Goal: Information Seeking & Learning: Learn about a topic

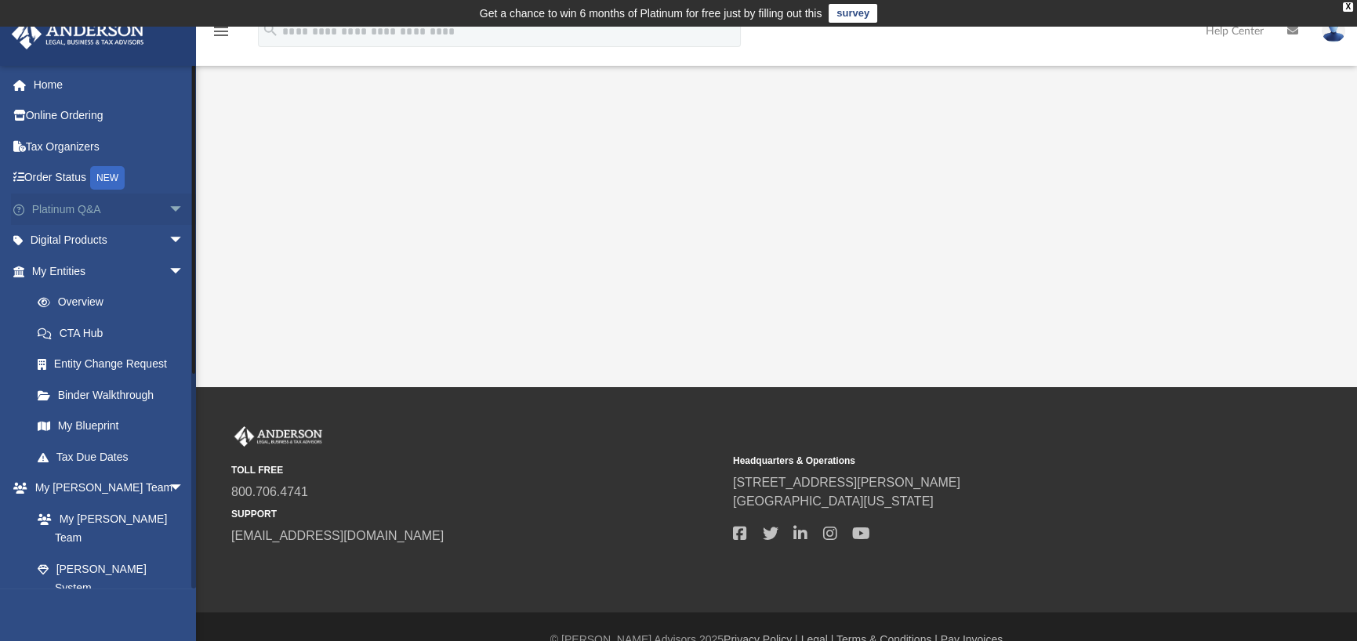
click at [93, 202] on link "Platinum Q&A arrow_drop_down" at bounding box center [109, 209] width 197 height 31
click at [168, 205] on span "arrow_drop_down" at bounding box center [183, 210] width 31 height 32
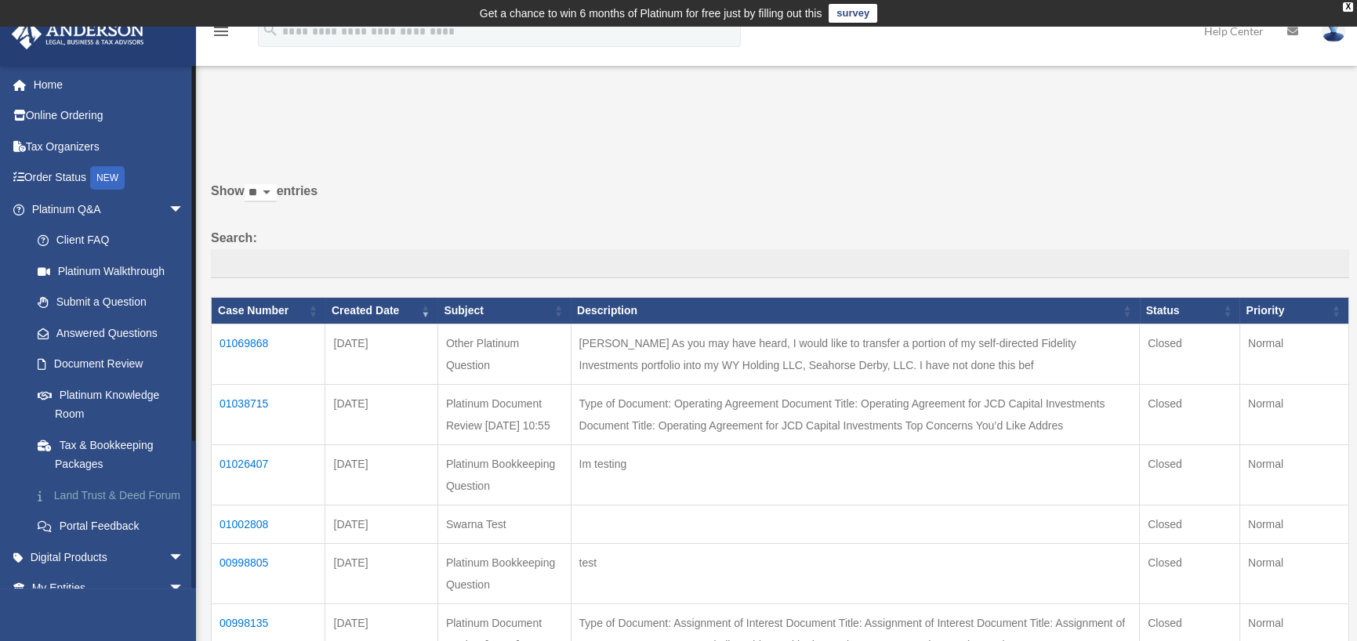
click at [82, 494] on link "Land Trust & Deed Forum" at bounding box center [115, 495] width 186 height 31
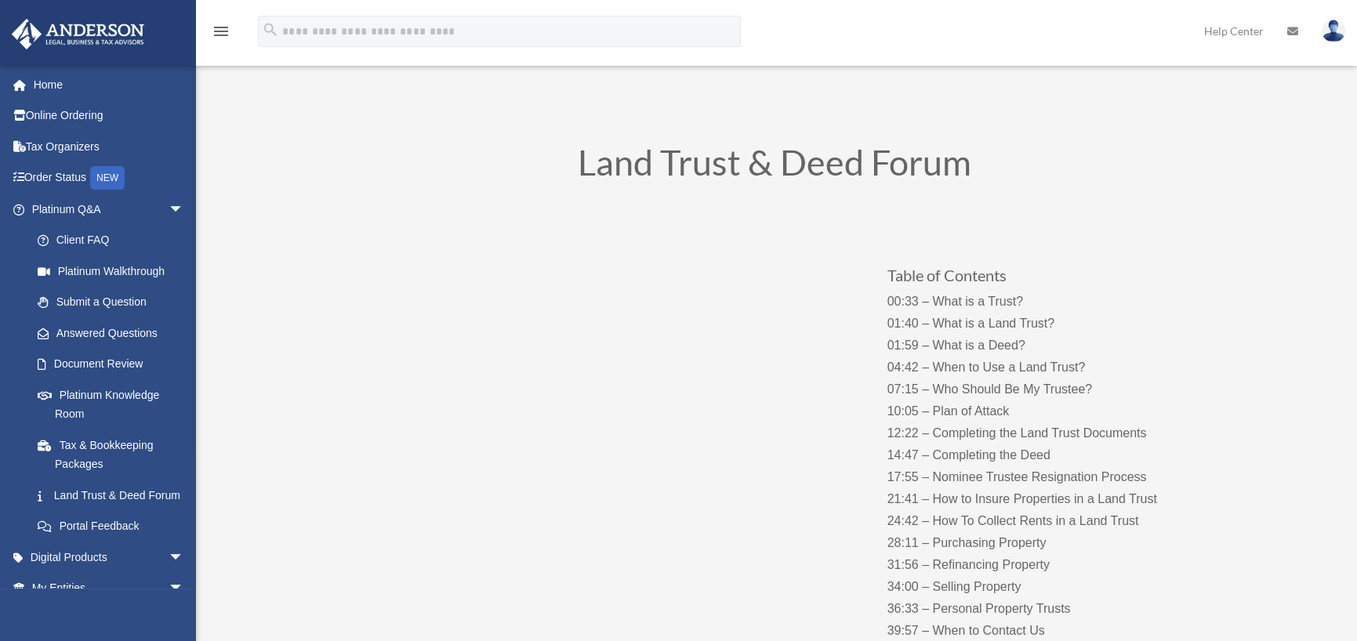
scroll to position [78, 0]
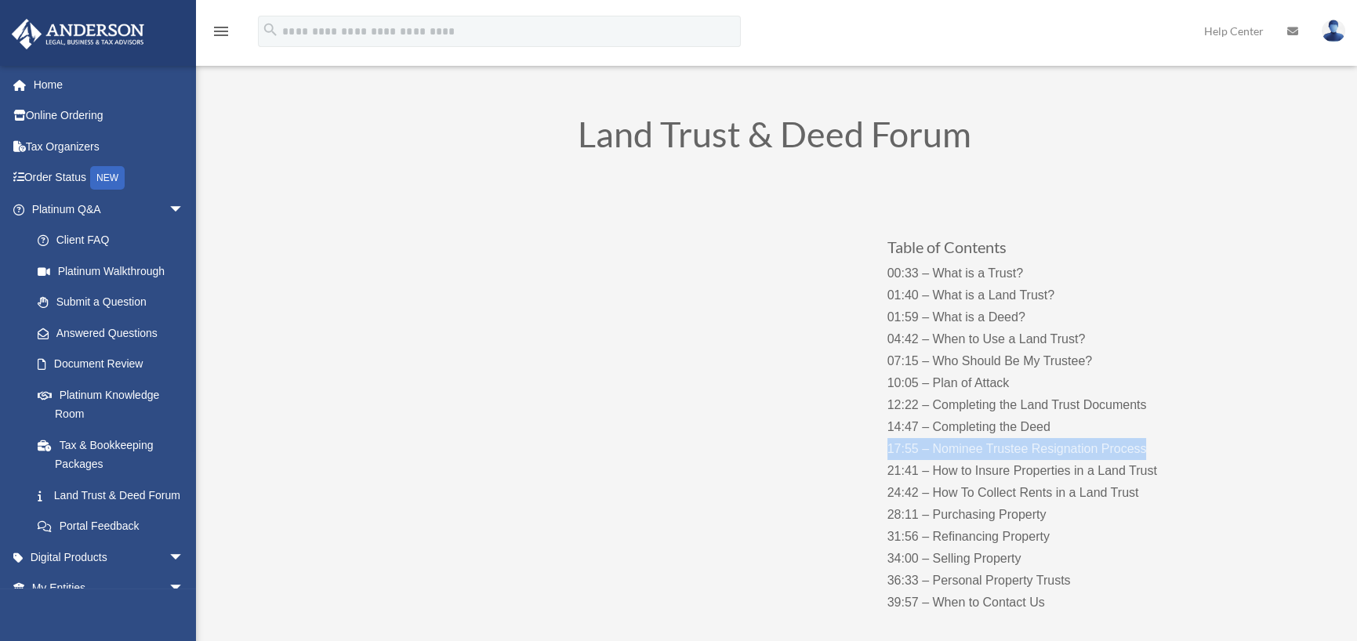
drag, startPoint x: 1159, startPoint y: 447, endPoint x: 880, endPoint y: 444, distance: 279.0
click at [880, 444] on div "Table of Contents 00:33 – What is a Trust? 01:40 – What is a Land Trust? 01:59 …" at bounding box center [774, 410] width 846 height 454
copy p "17:55 – Nominee Trustee Resignation Process"
click at [897, 451] on p "00:33 – What is a Trust? 01:40 – What is a Land Trust? 01:59 – What is a Deed? …" at bounding box center [1042, 438] width 310 height 351
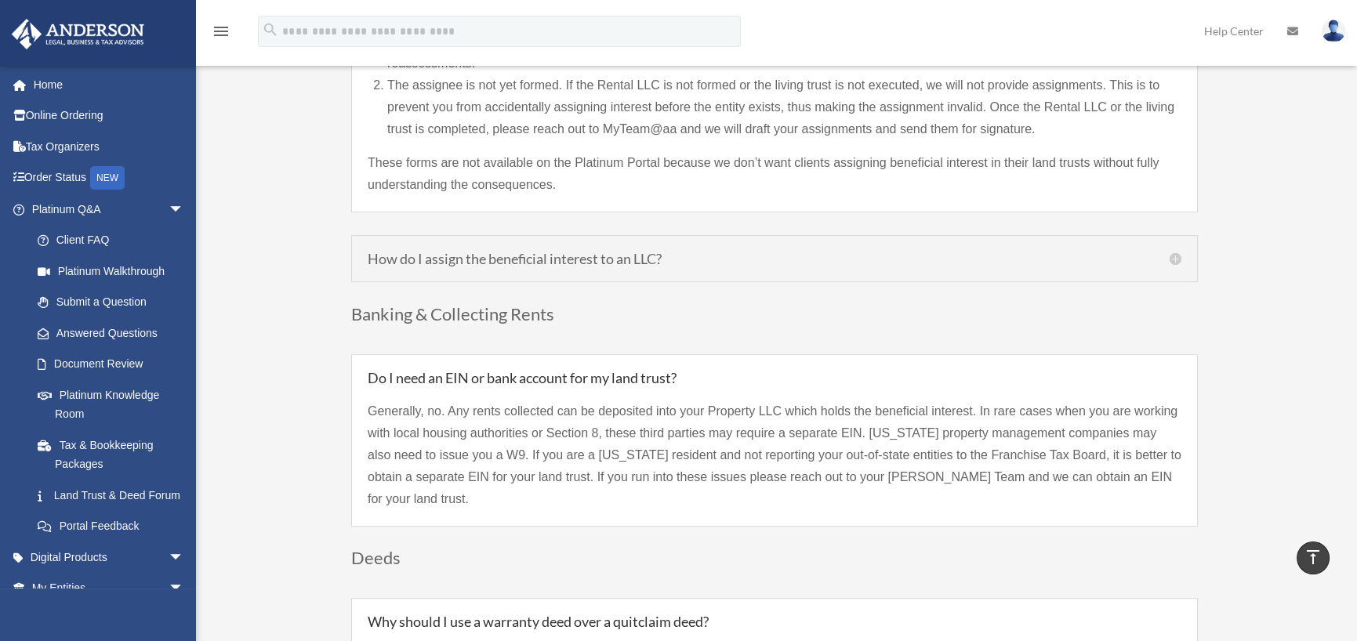
scroll to position [1803, 0]
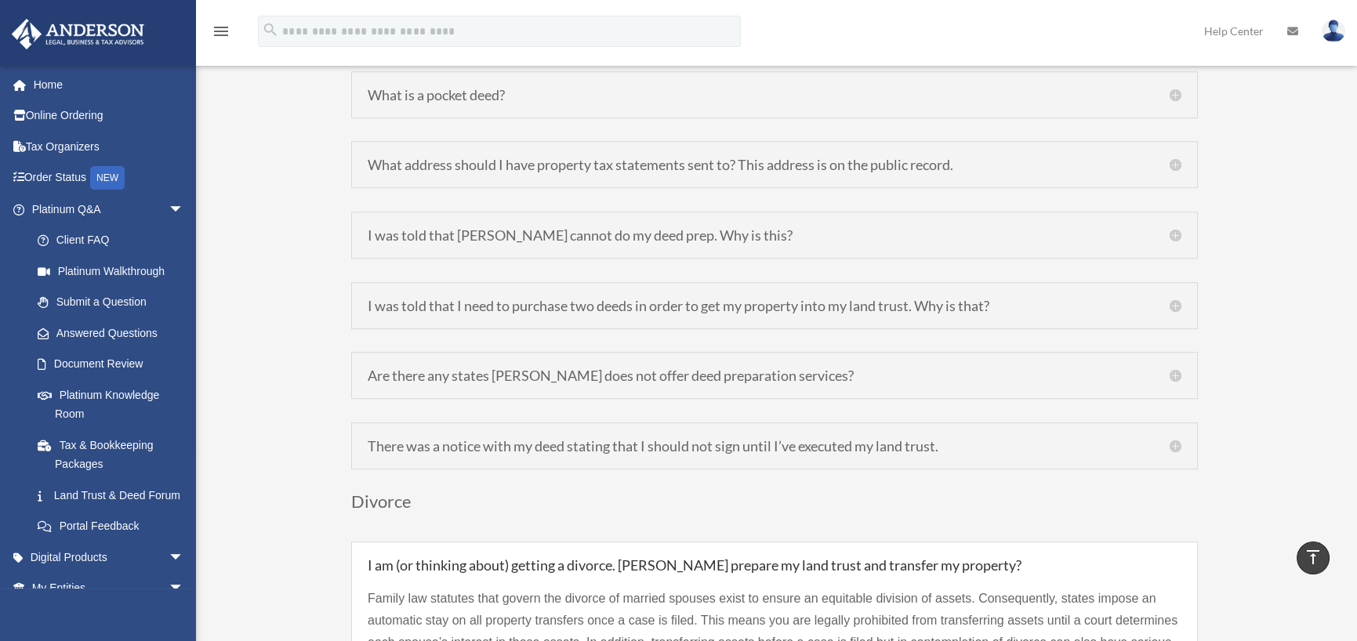
scroll to position [2706, 0]
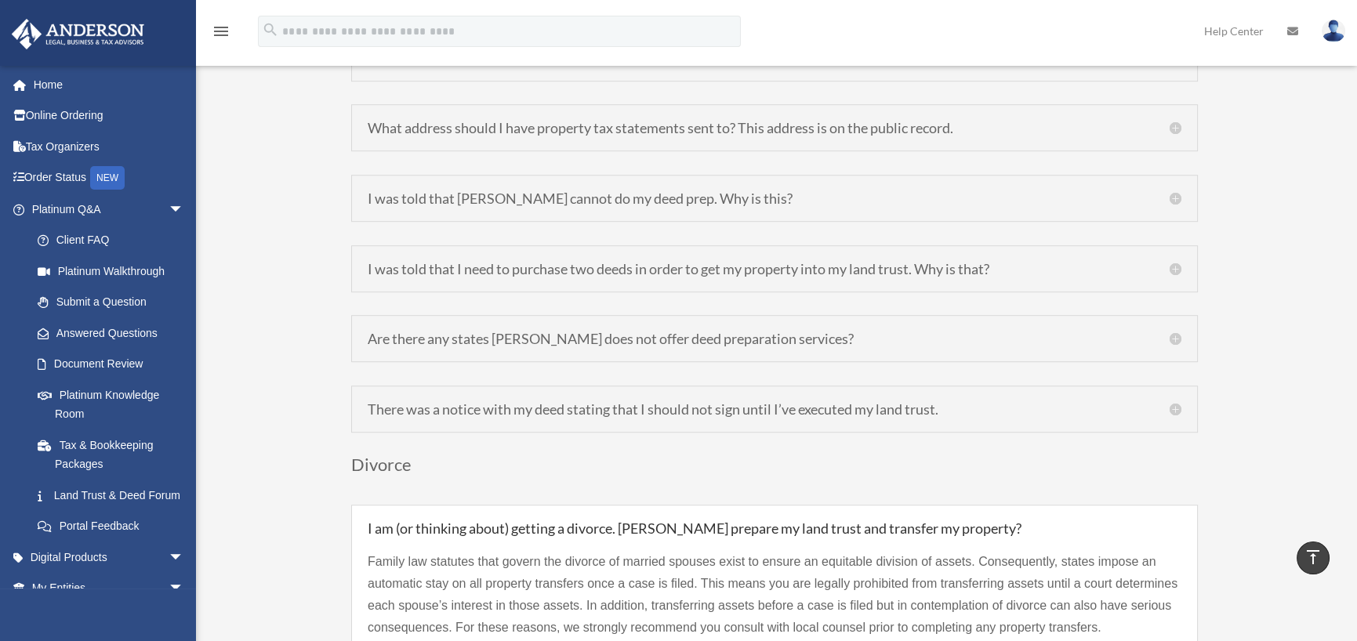
click at [853, 186] on div "I was told that Anderson cannot do my deed prep. Why is this? Anderson is not a…" at bounding box center [774, 198] width 846 height 47
click at [1172, 191] on h5 "I was told that [PERSON_NAME] cannot do my deed prep. Why is this?" at bounding box center [774, 198] width 813 height 14
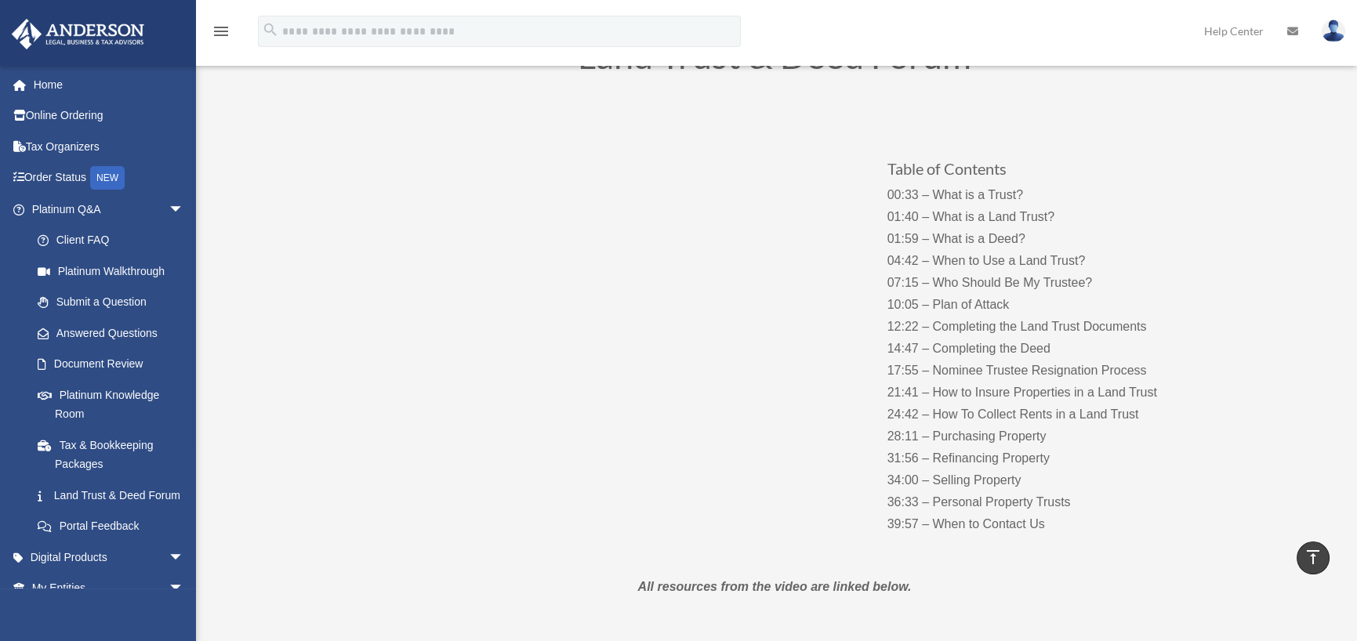
scroll to position [0, 0]
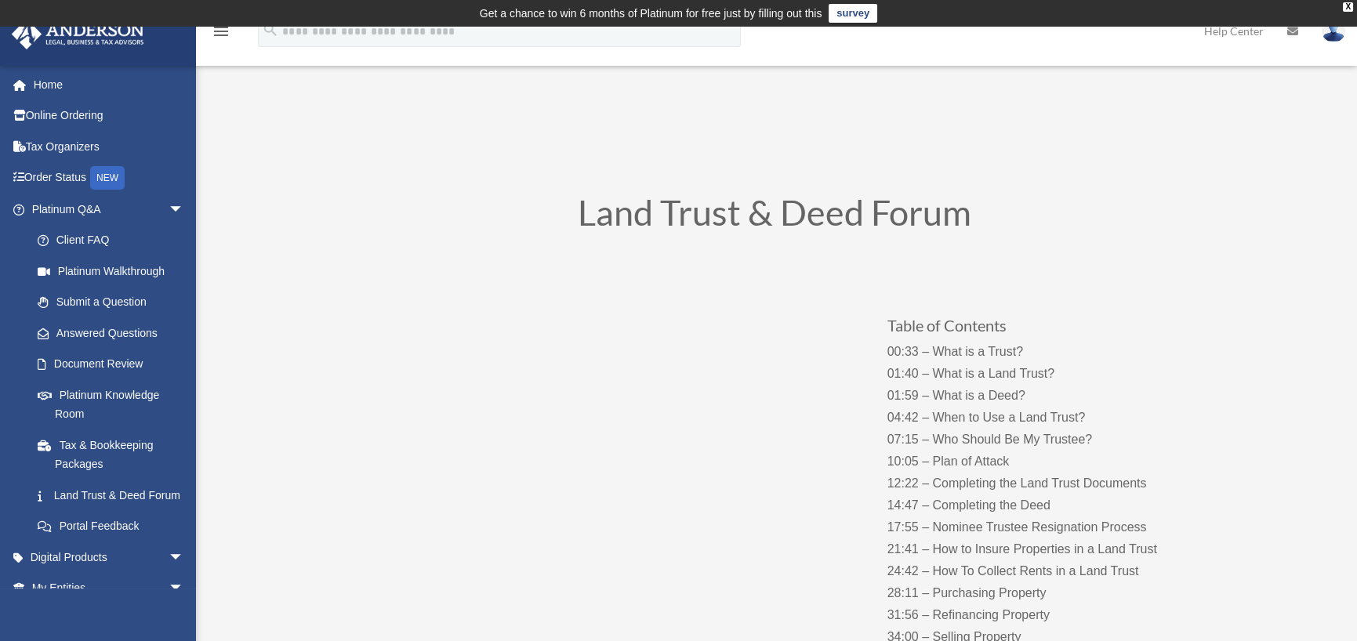
click at [573, 615] on div "Table of Contents 00:33 – What is a Trust? 01:40 – What is a Land Trust? 01:59 …" at bounding box center [774, 488] width 846 height 454
